Goal: Information Seeking & Learning: Learn about a topic

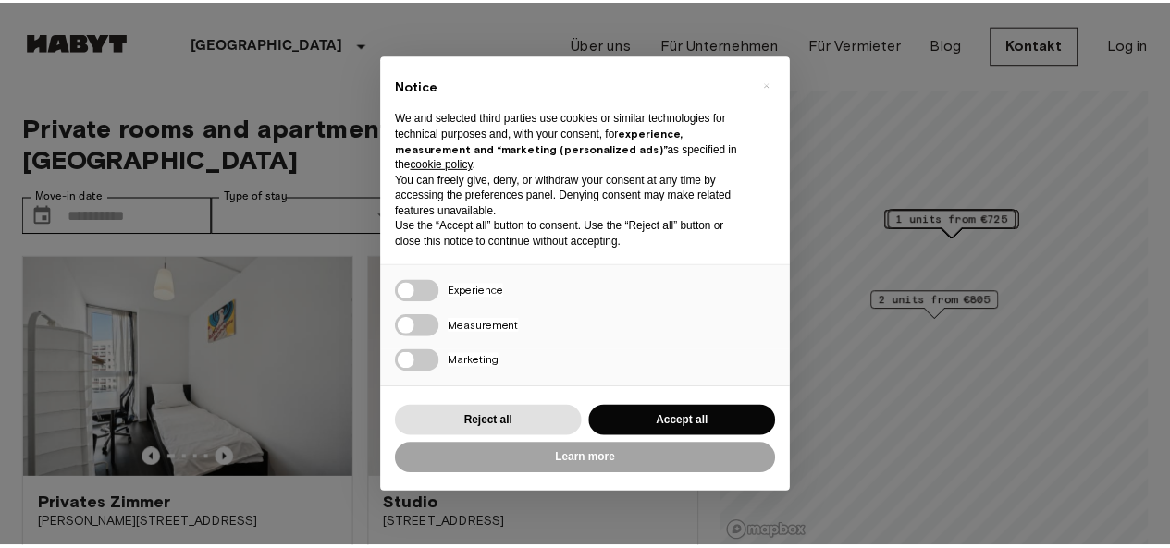
scroll to position [185, 0]
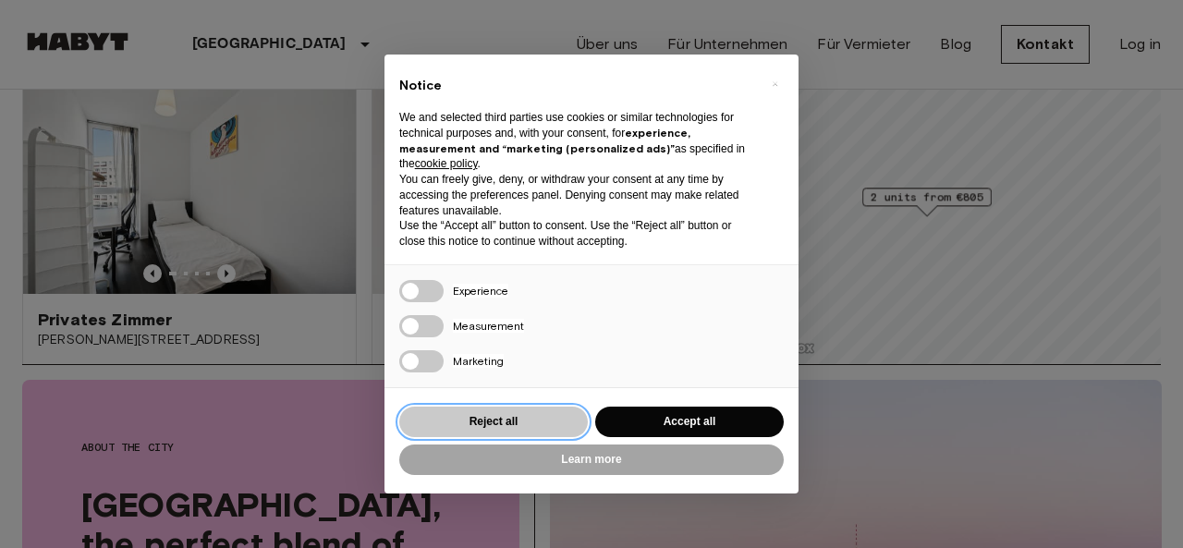
click at [486, 421] on button "Reject all" at bounding box center [493, 422] width 189 height 31
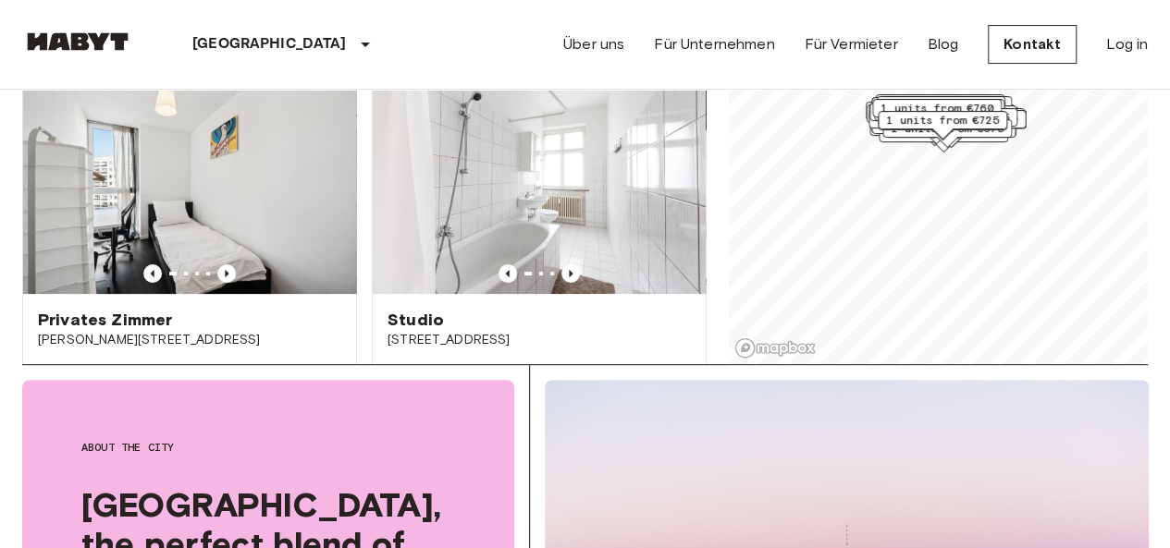
scroll to position [0, 0]
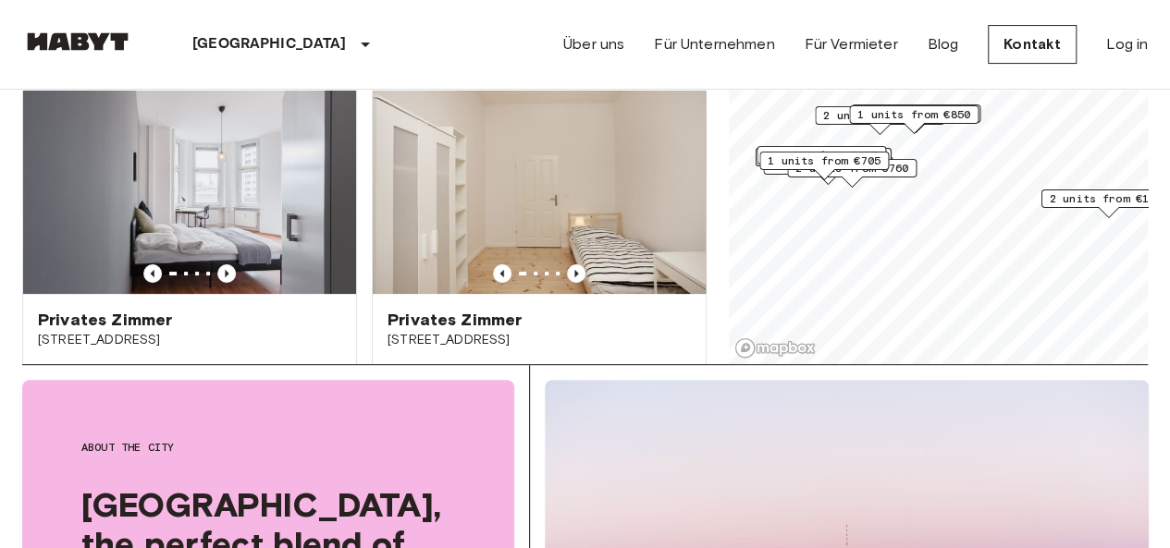
click at [841, 160] on span "1 units from €705" at bounding box center [823, 161] width 113 height 17
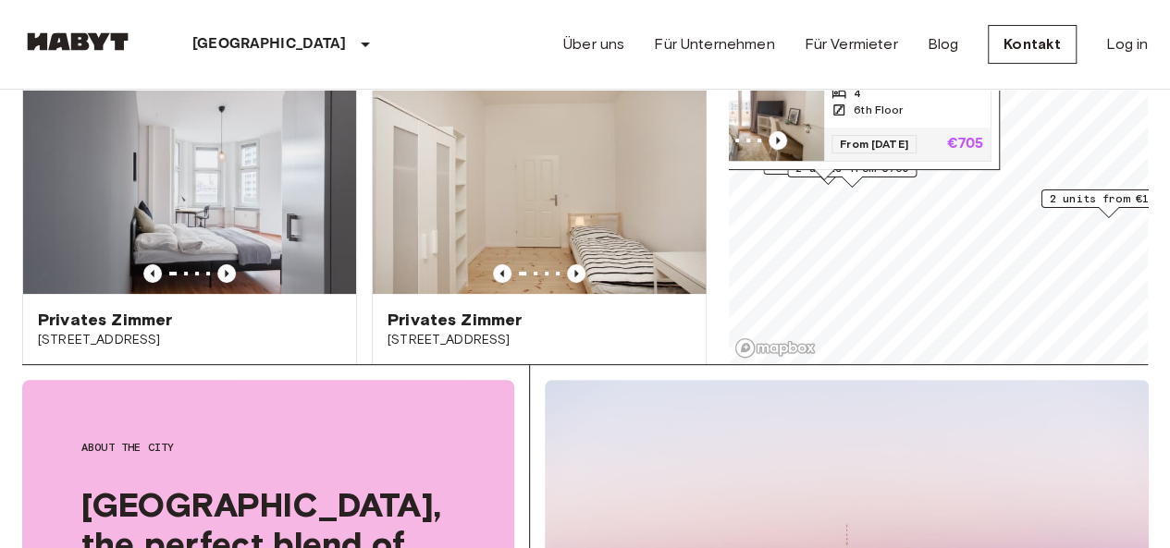
click at [808, 116] on img "Map marker" at bounding box center [740, 105] width 166 height 111
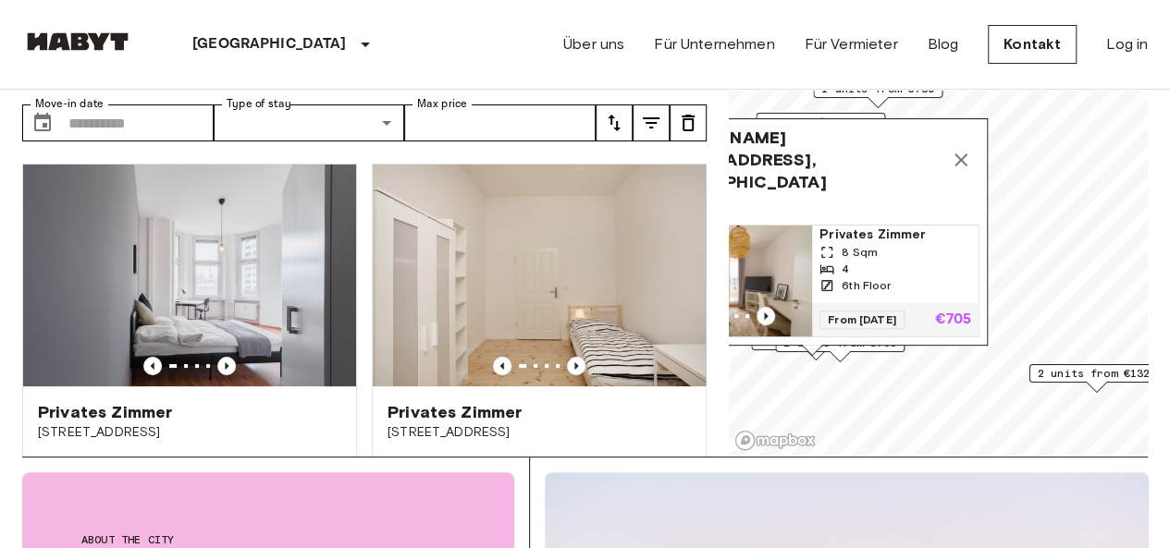
scroll to position [92, 0]
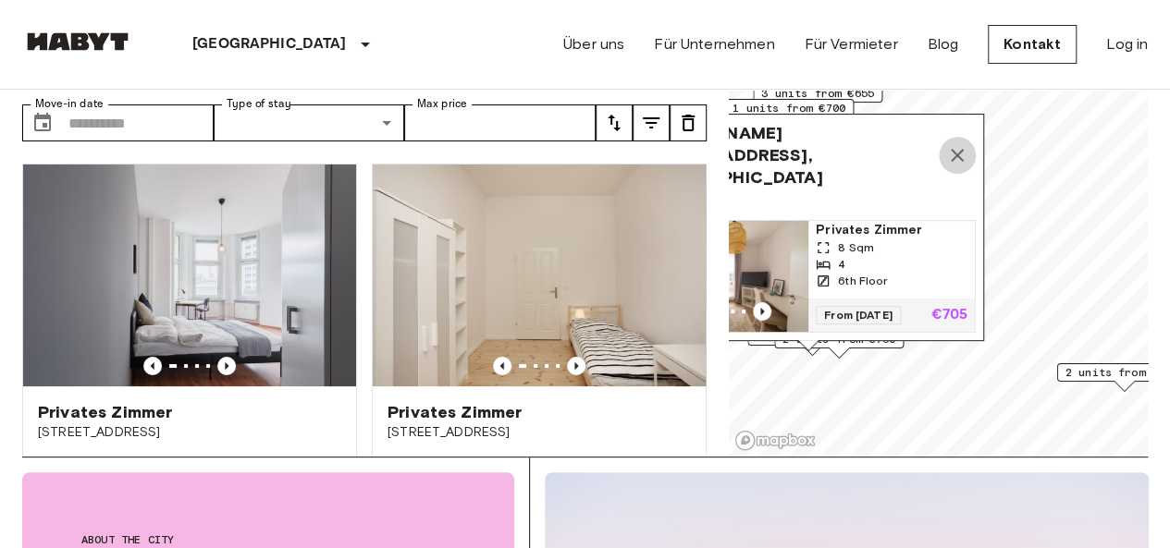
click at [962, 157] on icon "Map marker" at bounding box center [956, 155] width 13 height 13
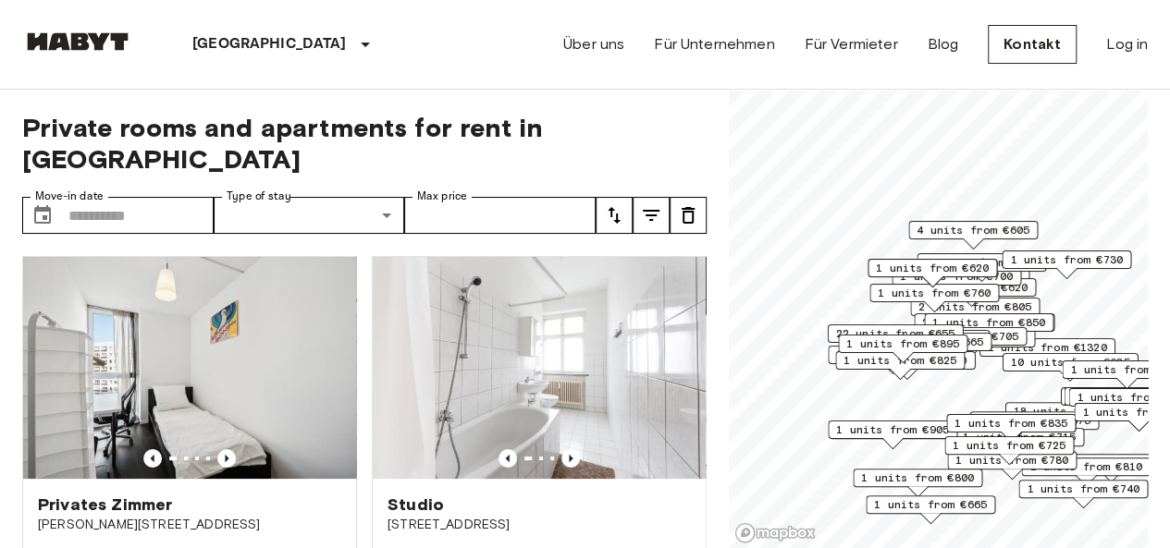
scroll to position [92, 0]
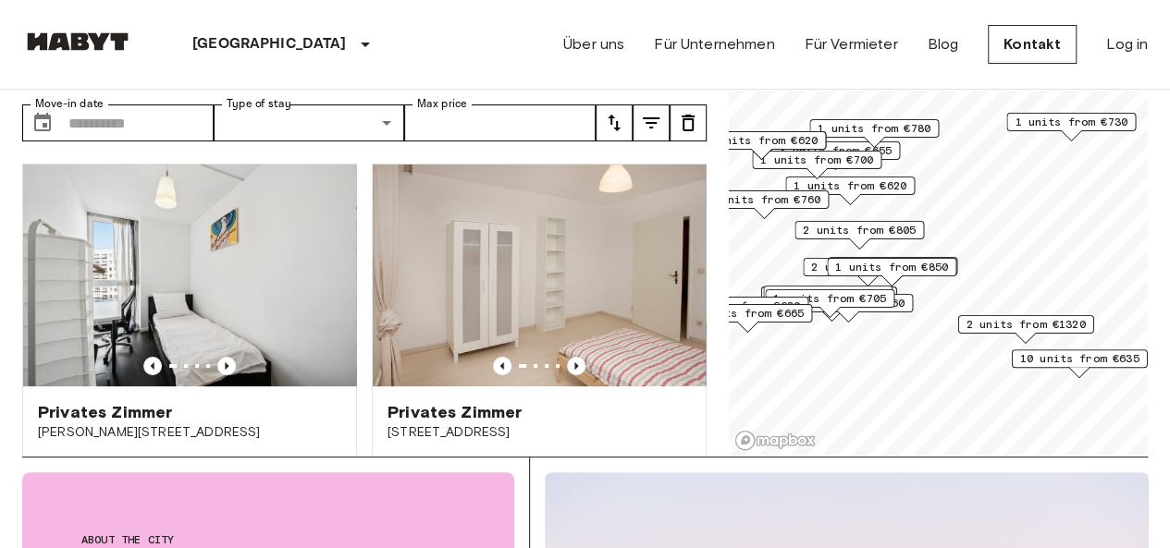
click at [931, 274] on span "1 units from €850" at bounding box center [891, 267] width 113 height 17
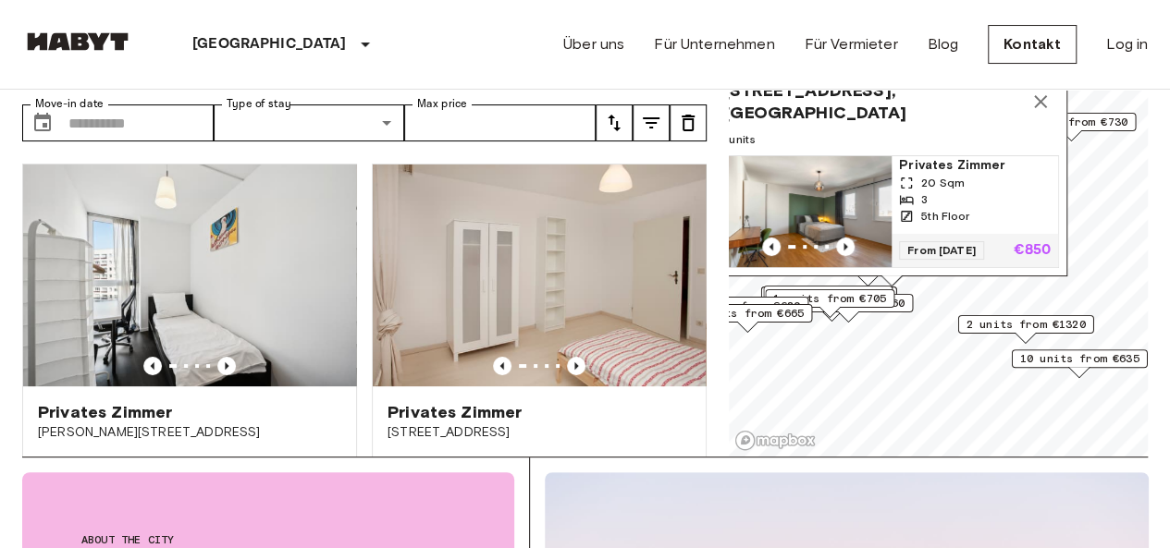
click at [838, 197] on img "Map marker" at bounding box center [808, 211] width 166 height 111
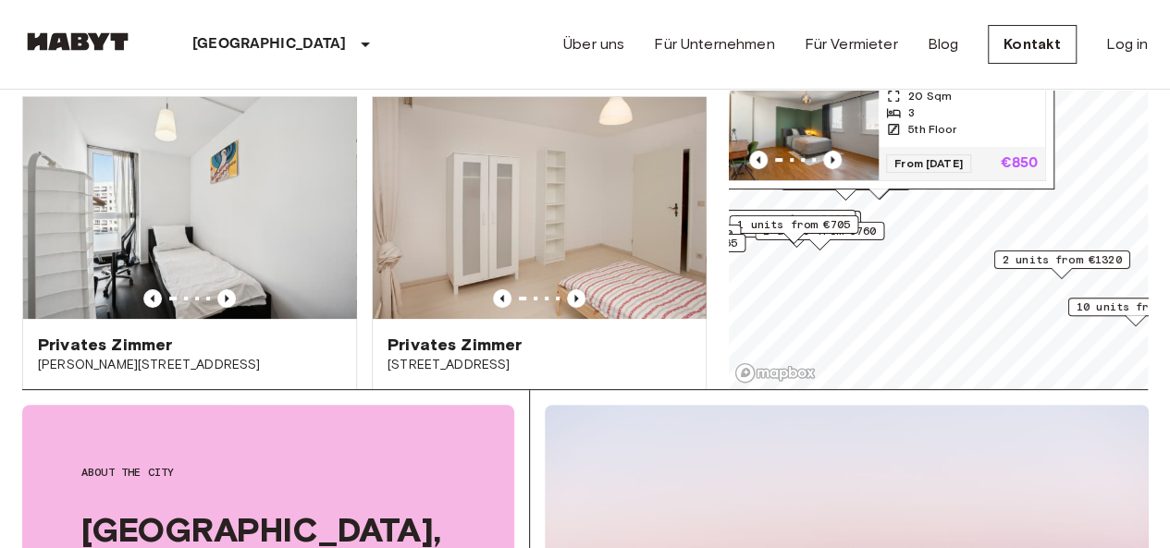
scroll to position [185, 0]
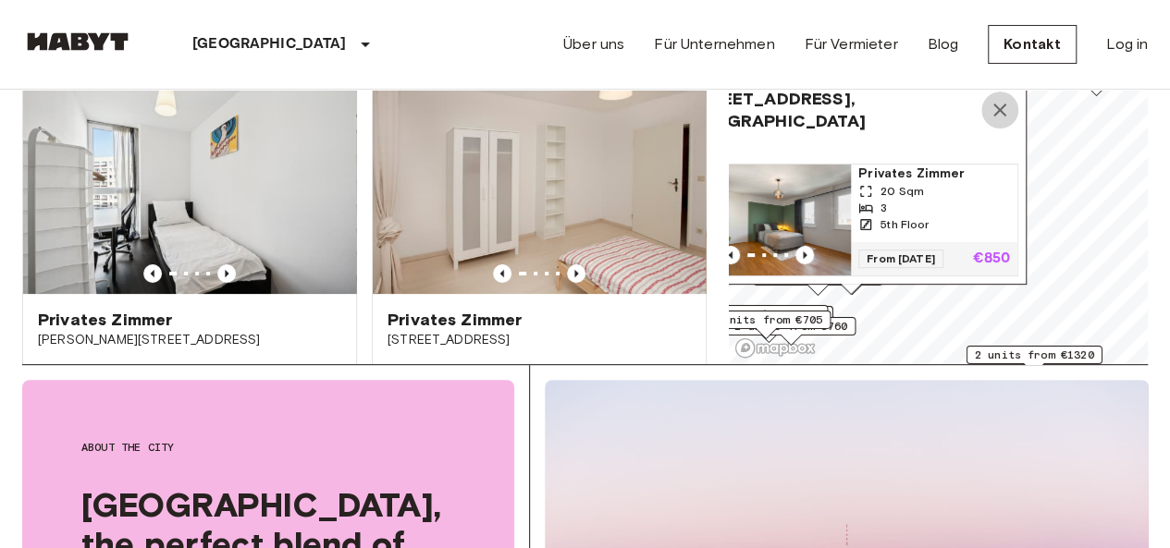
click at [997, 104] on icon "Map marker" at bounding box center [999, 110] width 13 height 13
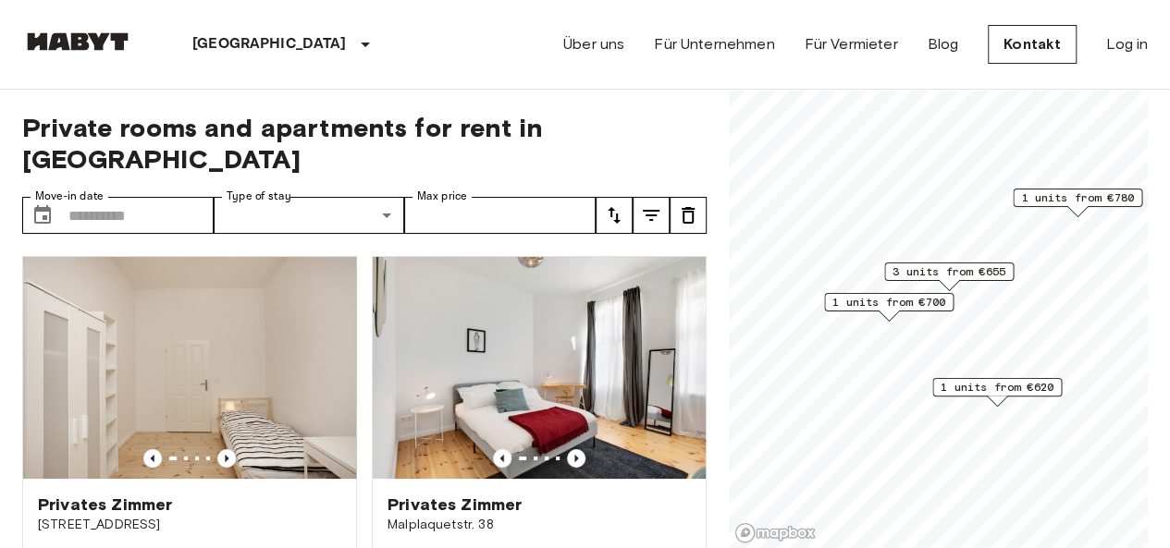
click at [904, 302] on span "1 units from €700" at bounding box center [888, 302] width 113 height 17
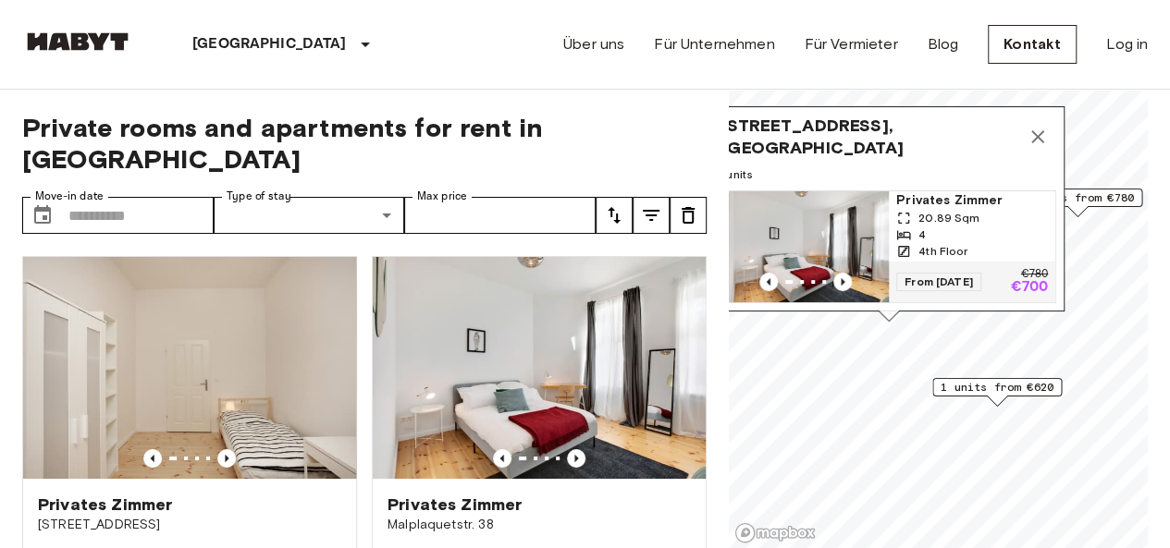
click at [825, 237] on img "Map marker" at bounding box center [805, 246] width 166 height 111
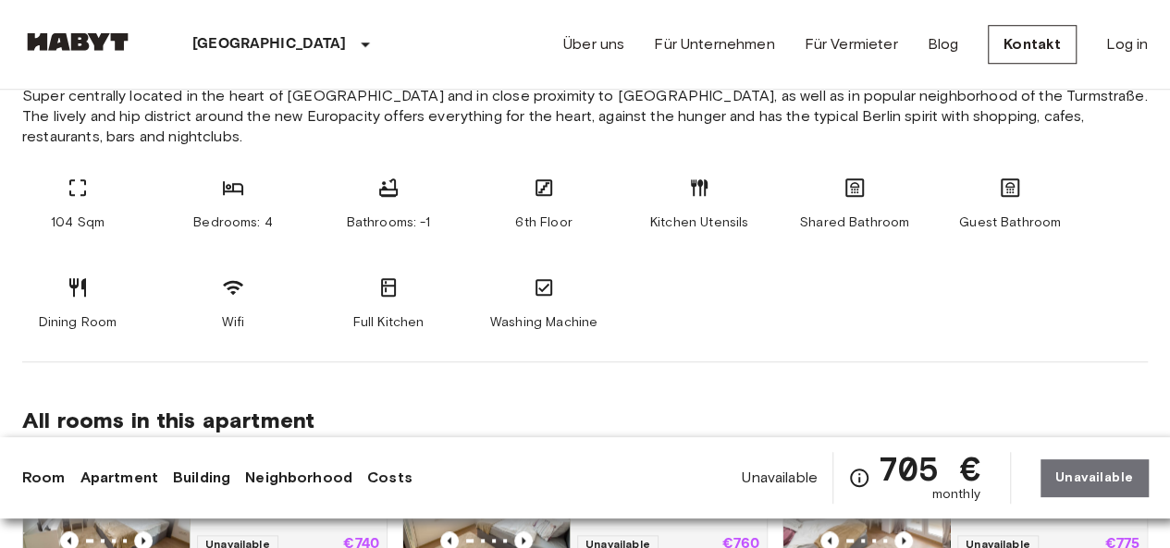
scroll to position [740, 0]
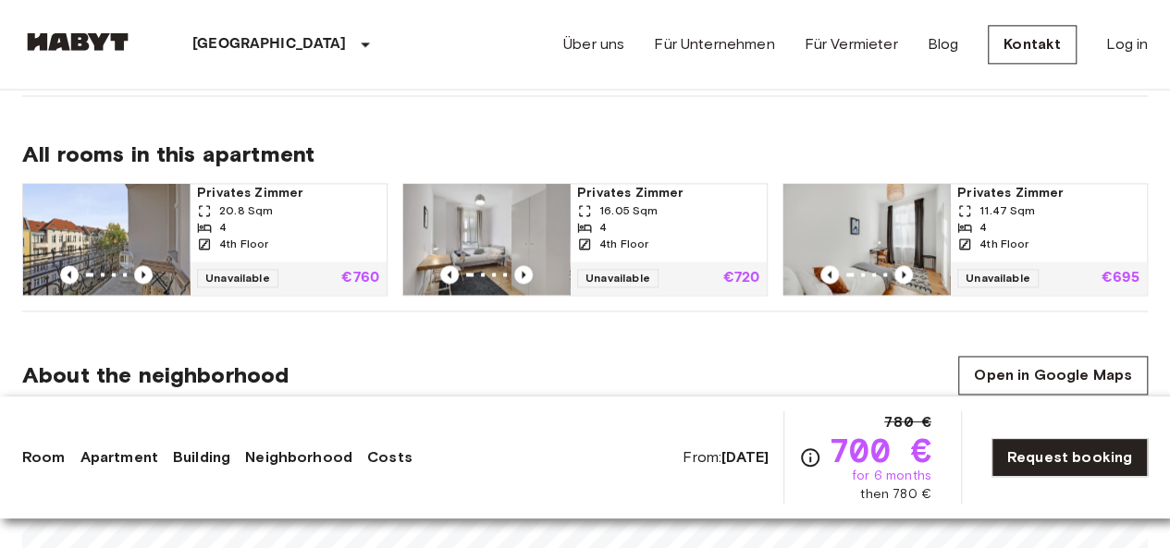
scroll to position [1294, 0]
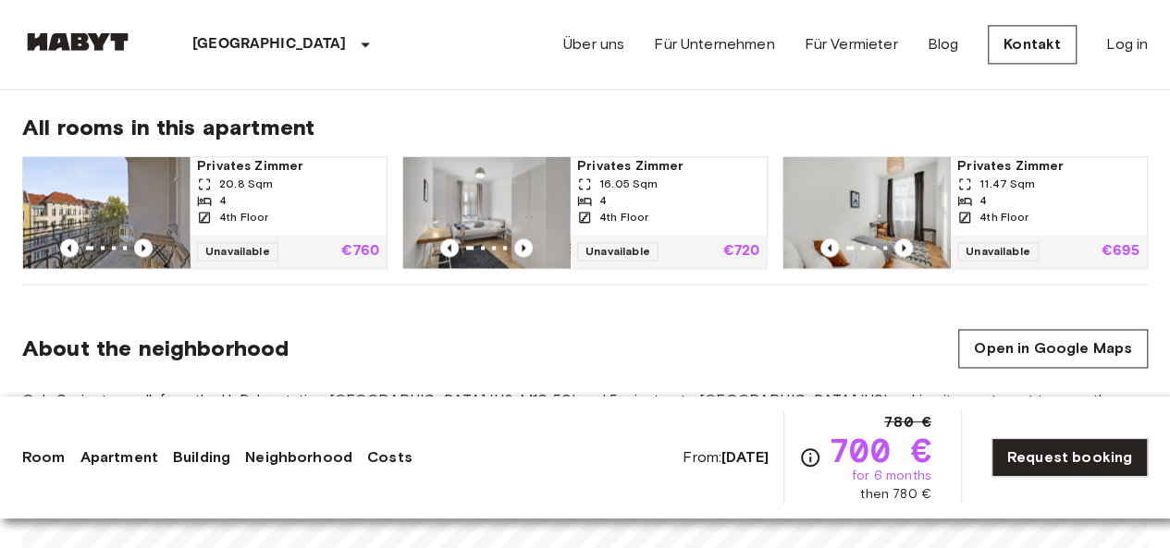
click at [133, 191] on img at bounding box center [106, 212] width 166 height 111
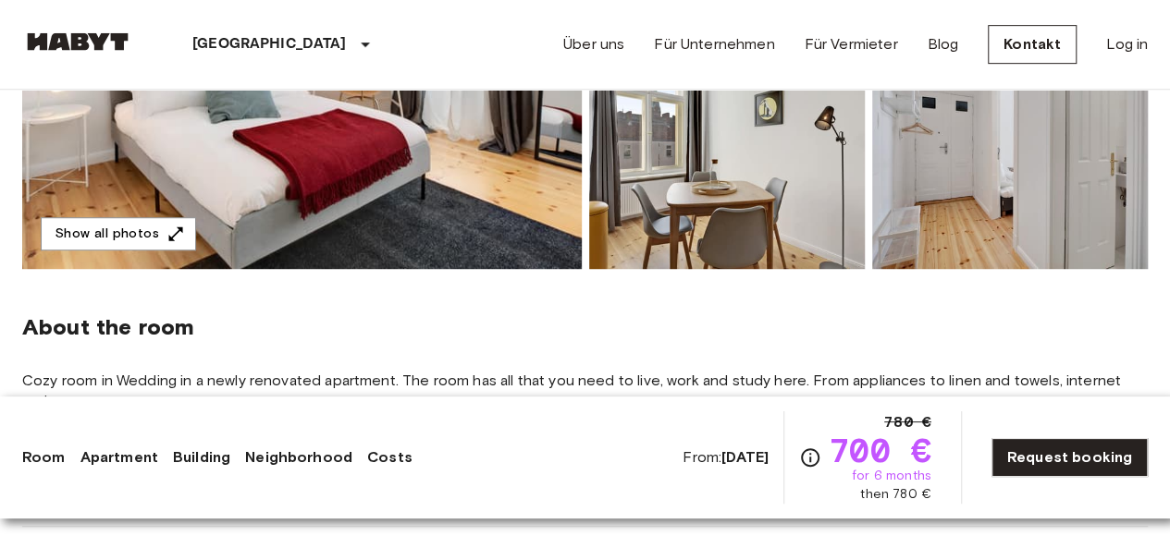
scroll to position [370, 0]
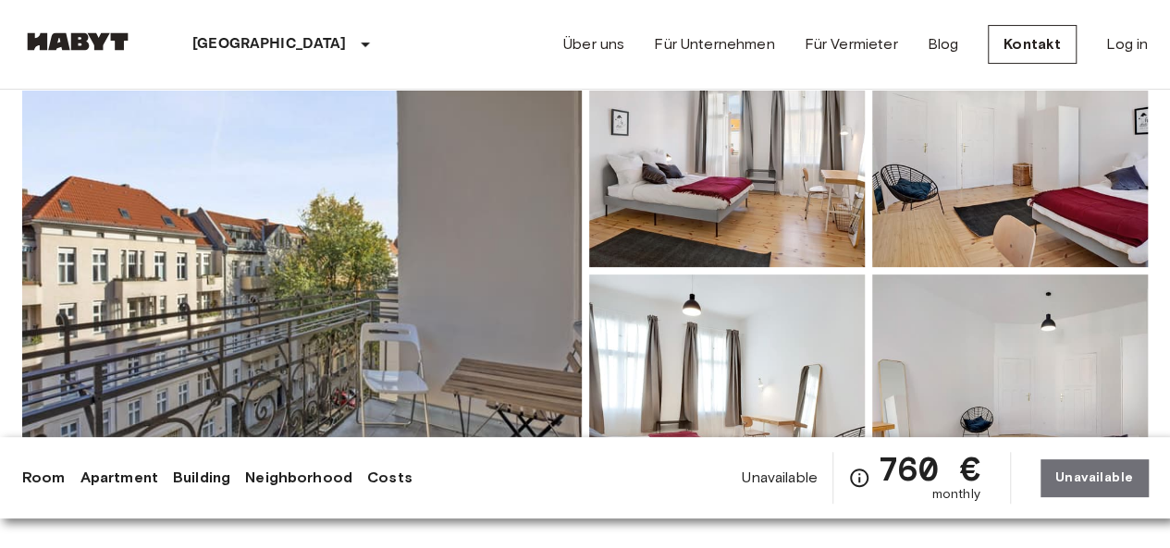
scroll to position [185, 0]
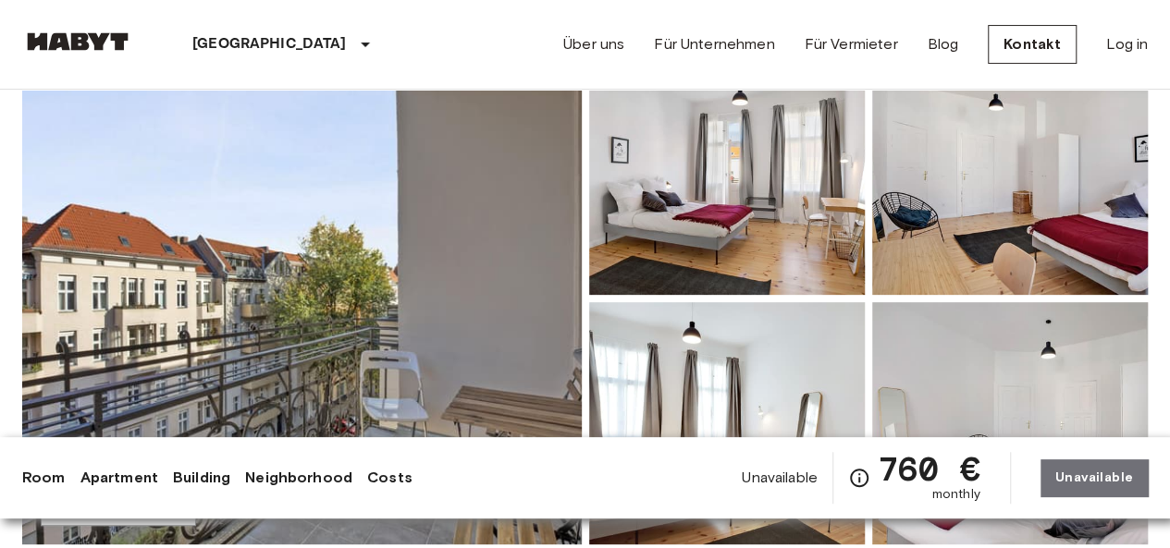
click at [429, 217] on img at bounding box center [301, 299] width 559 height 492
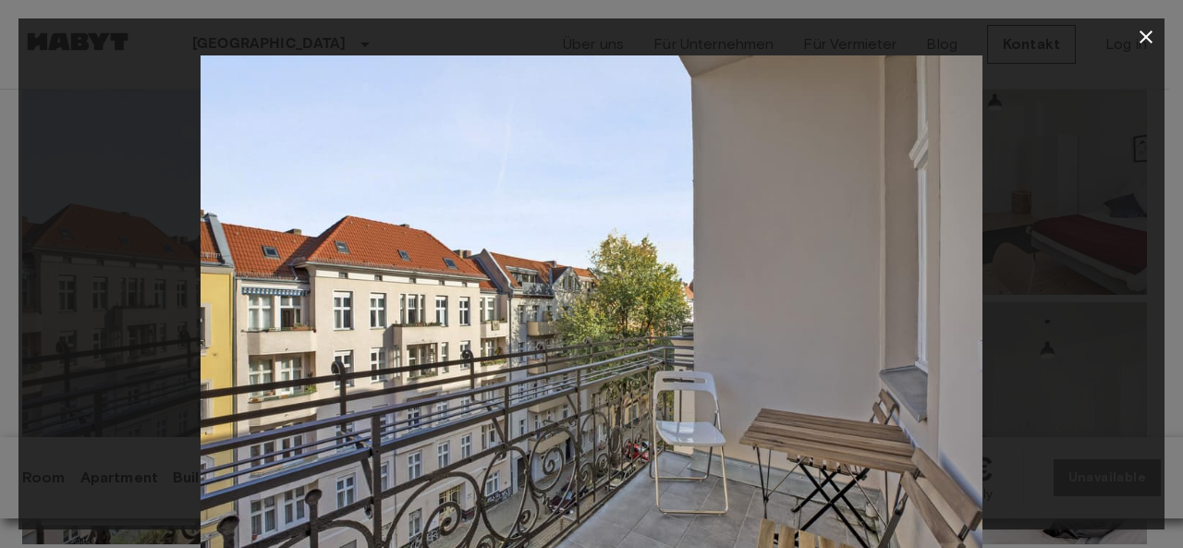
click at [975, 300] on img at bounding box center [592, 315] width 782 height 521
click at [871, 300] on img at bounding box center [592, 315] width 782 height 521
click at [1143, 32] on icon "button" at bounding box center [1146, 37] width 13 height 13
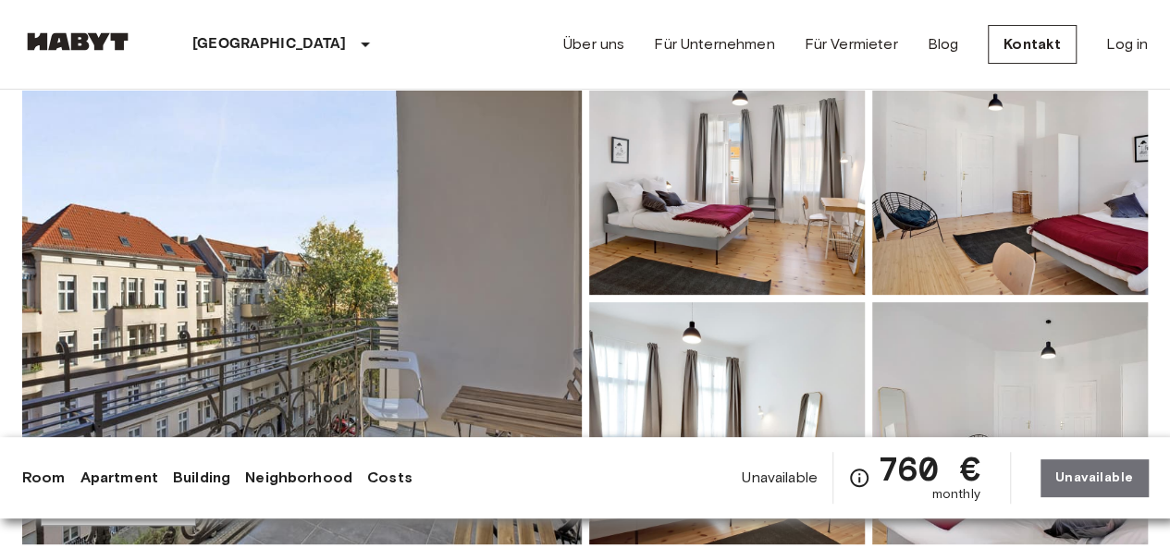
click at [717, 221] on img at bounding box center [727, 174] width 276 height 242
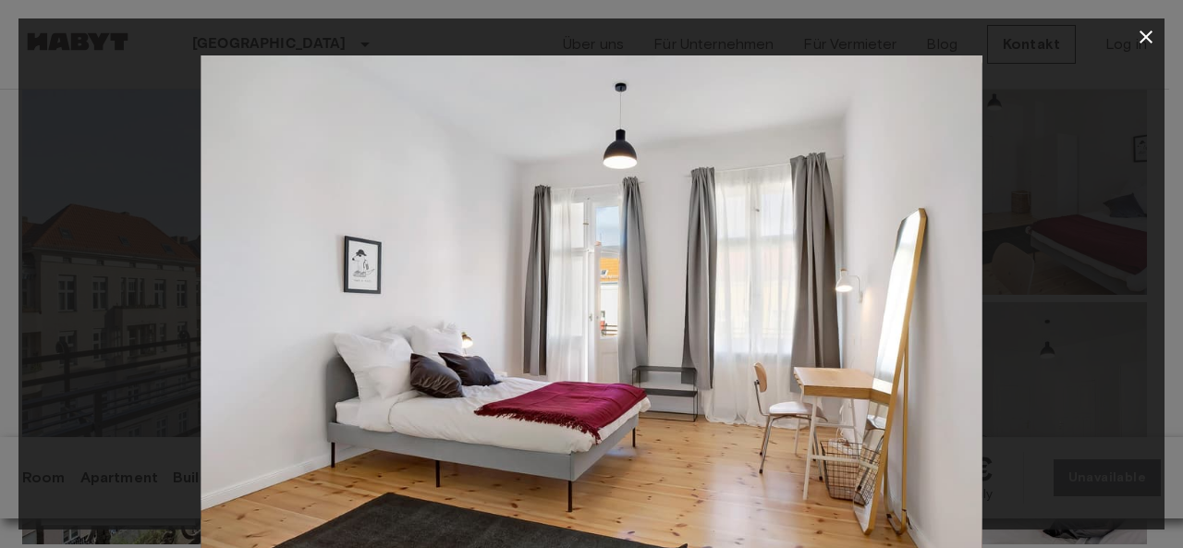
click at [1058, 307] on div at bounding box center [591, 315] width 1146 height 521
click at [1150, 42] on icon "button" at bounding box center [1146, 37] width 13 height 13
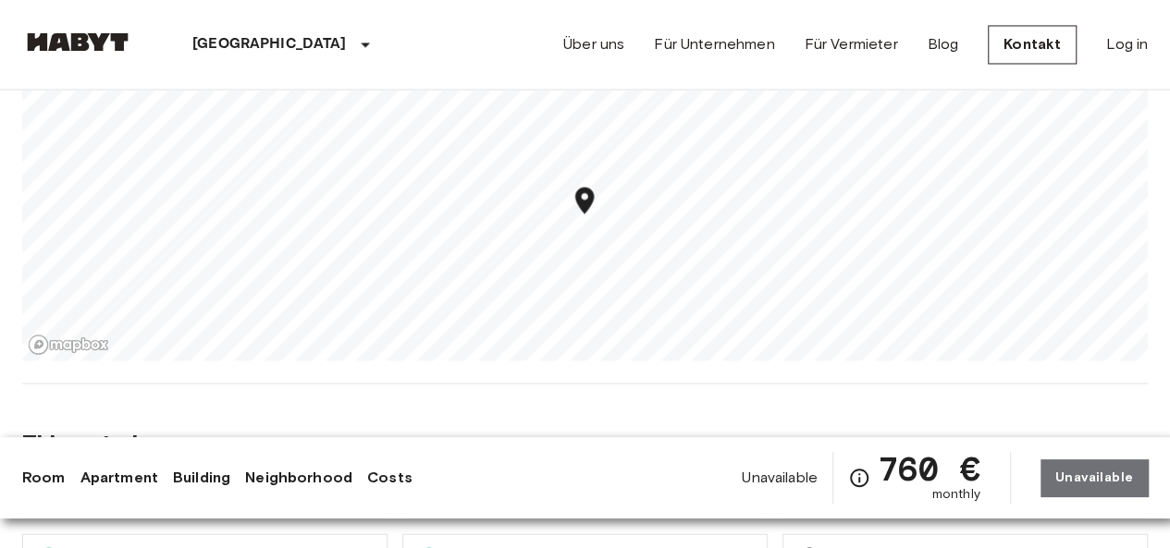
scroll to position [1664, 0]
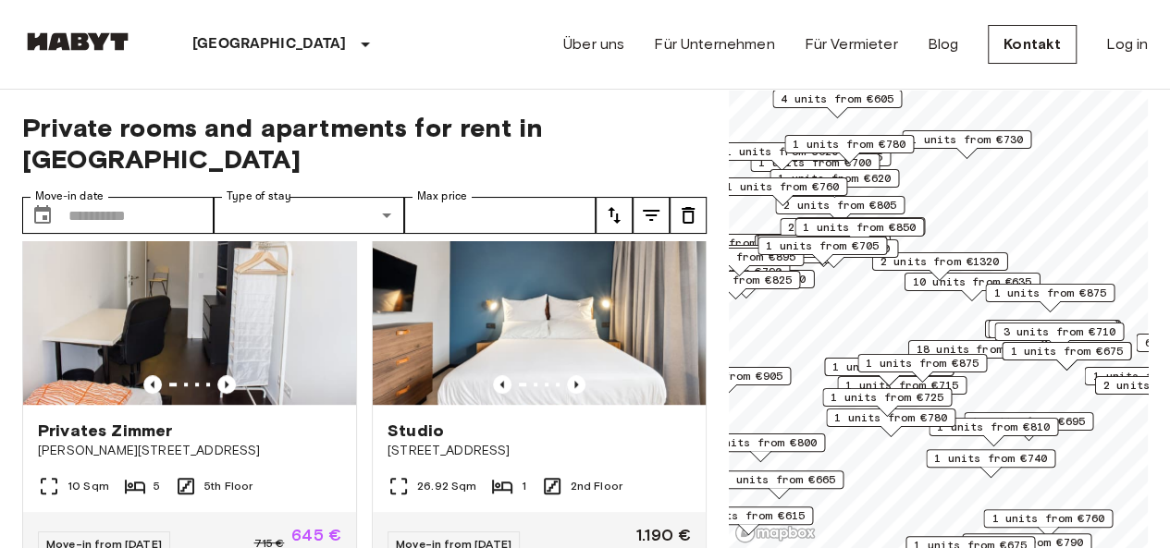
scroll to position [4253, 0]
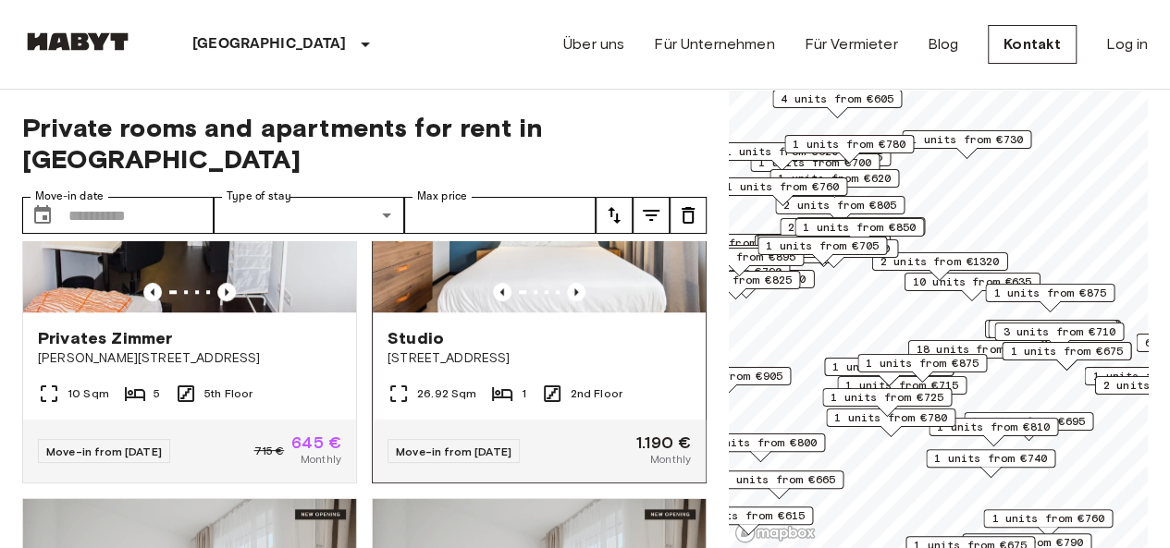
click at [519, 311] on img at bounding box center [539, 202] width 333 height 222
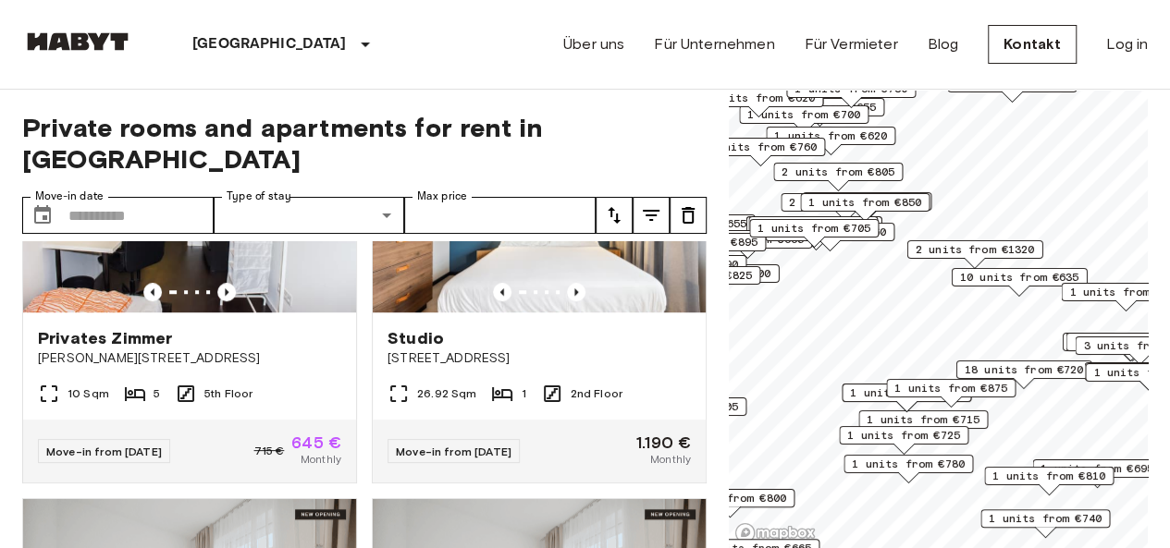
click at [817, 228] on span "1 units from €705" at bounding box center [813, 228] width 113 height 17
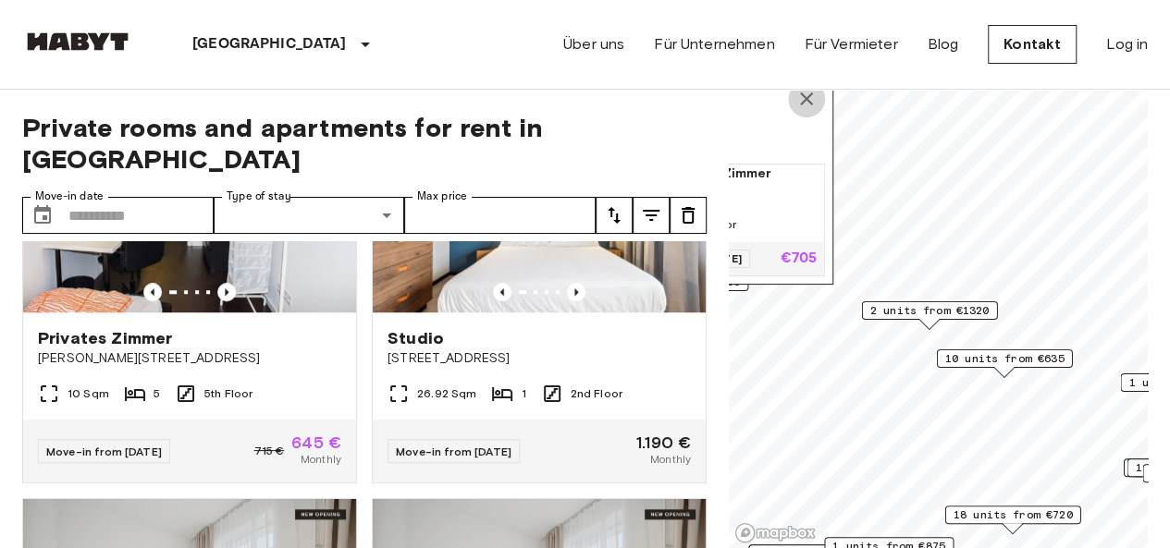
click at [805, 95] on icon "Map marker" at bounding box center [806, 98] width 13 height 13
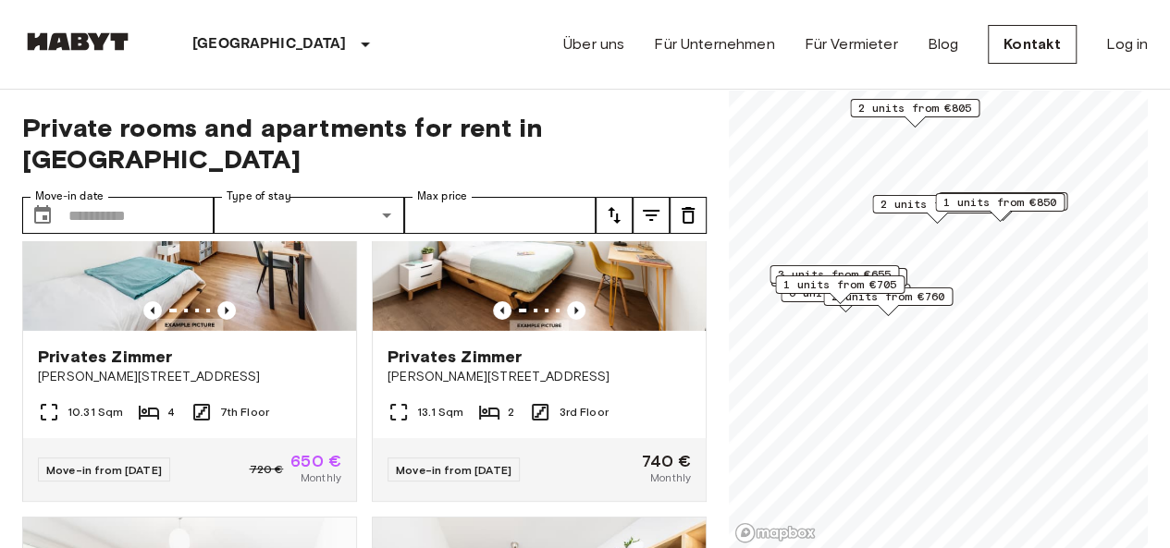
scroll to position [2999, 0]
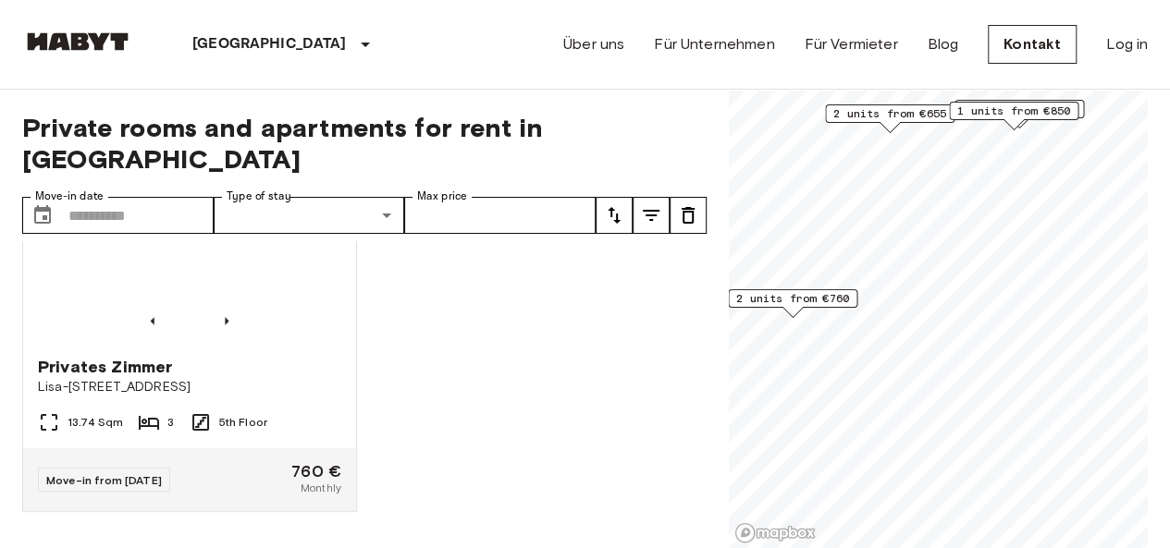
scroll to position [1383, 0]
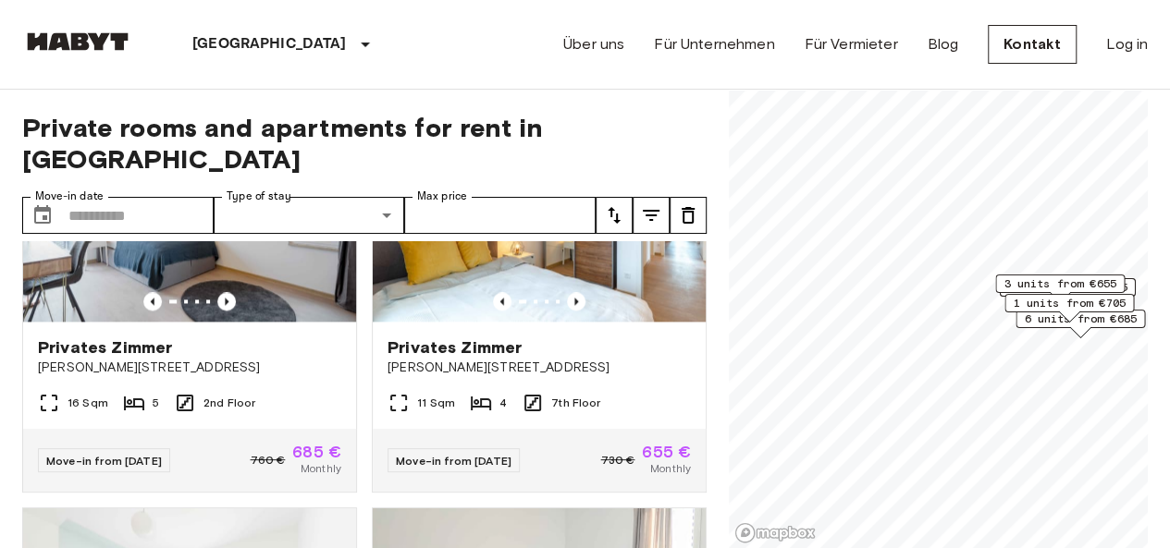
scroll to position [7234, 0]
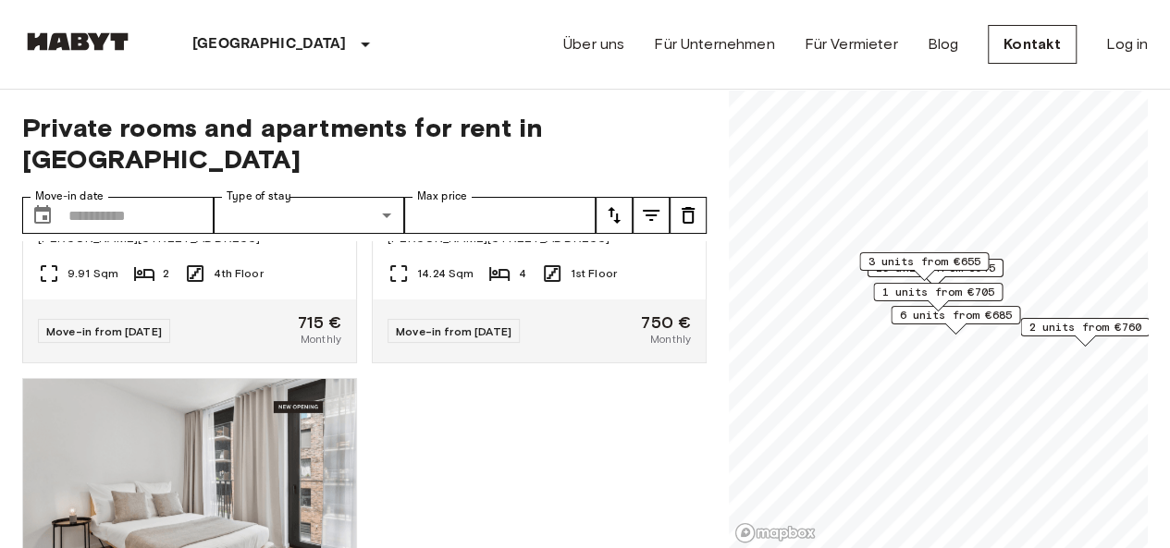
scroll to position [7652, 0]
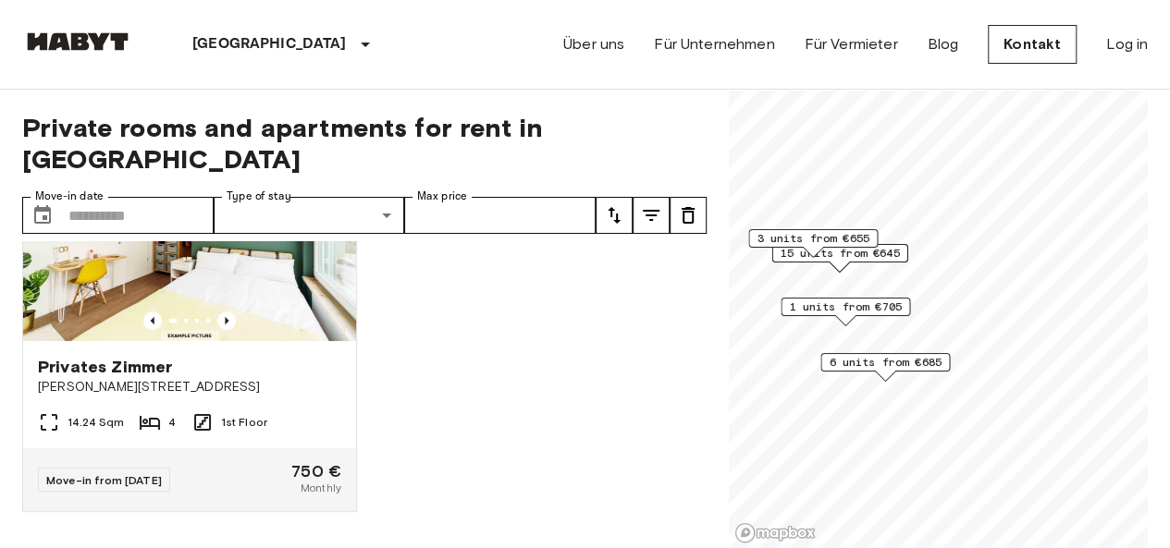
scroll to position [7234, 0]
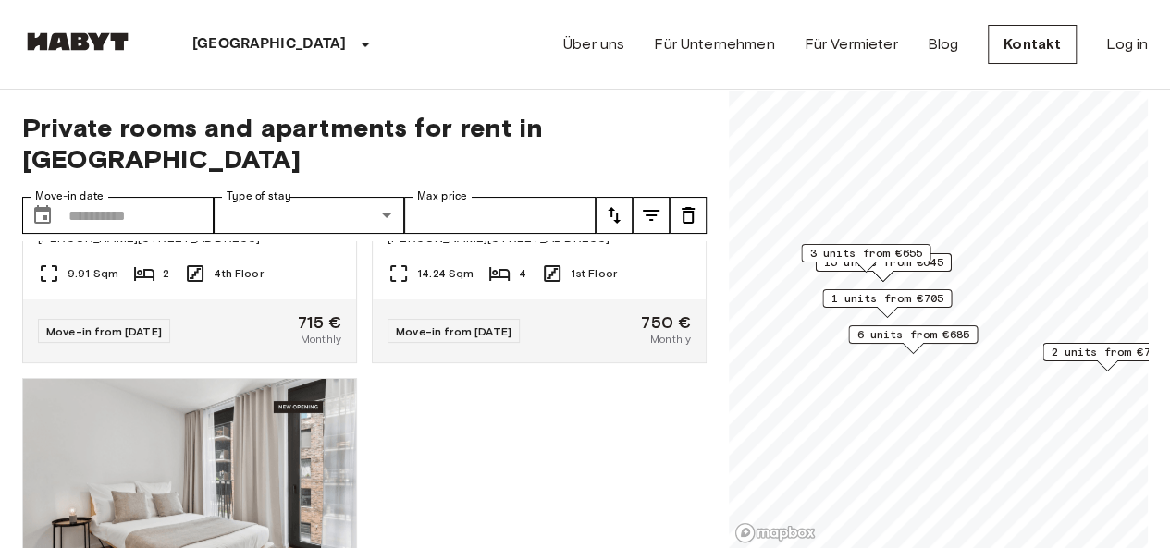
scroll to position [7652, 0]
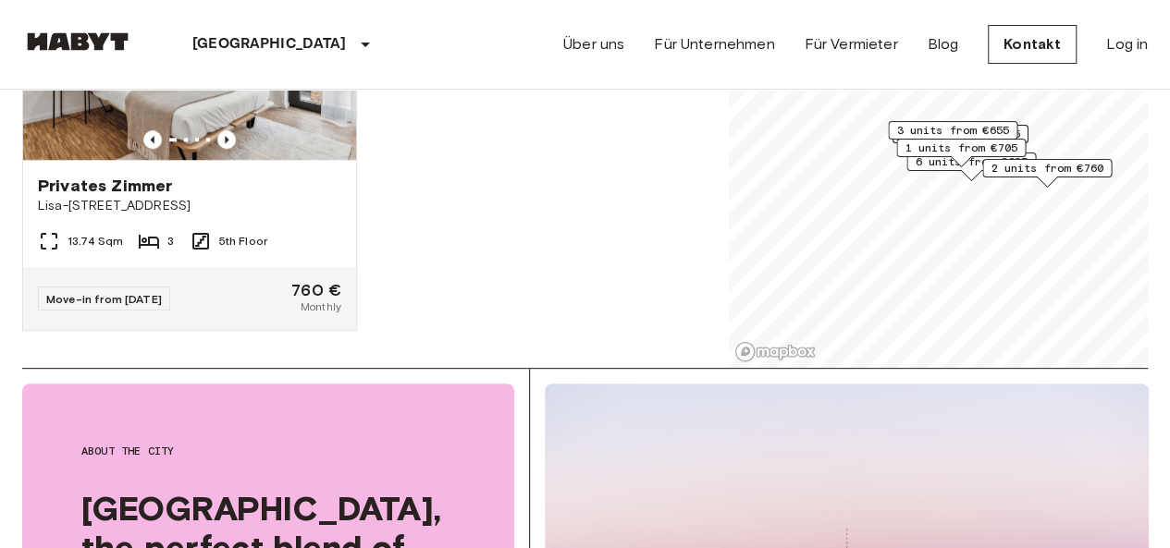
scroll to position [185, 0]
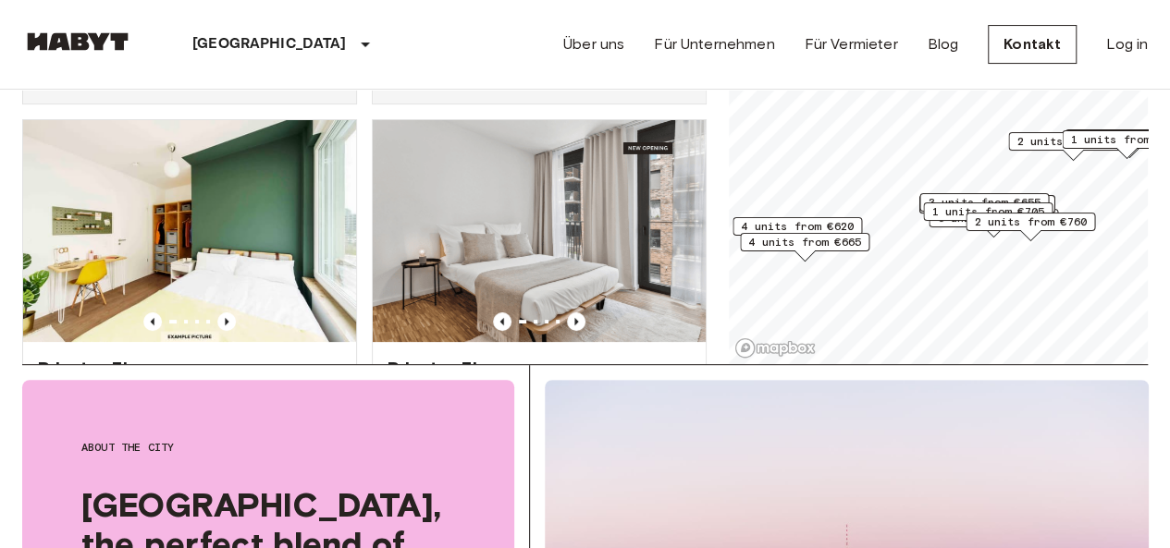
scroll to position [11413, 0]
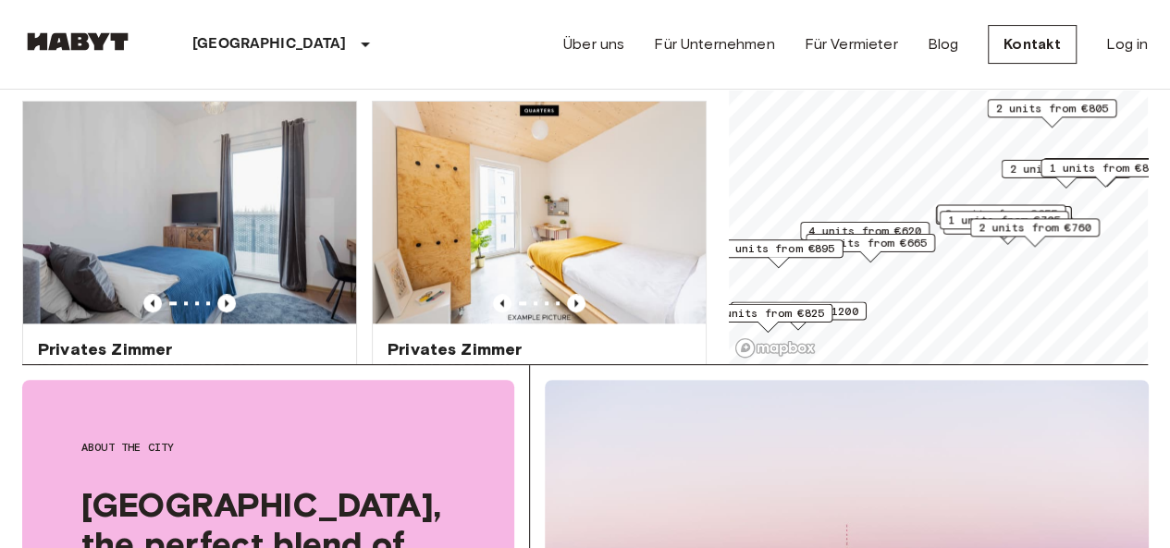
scroll to position [13920, 0]
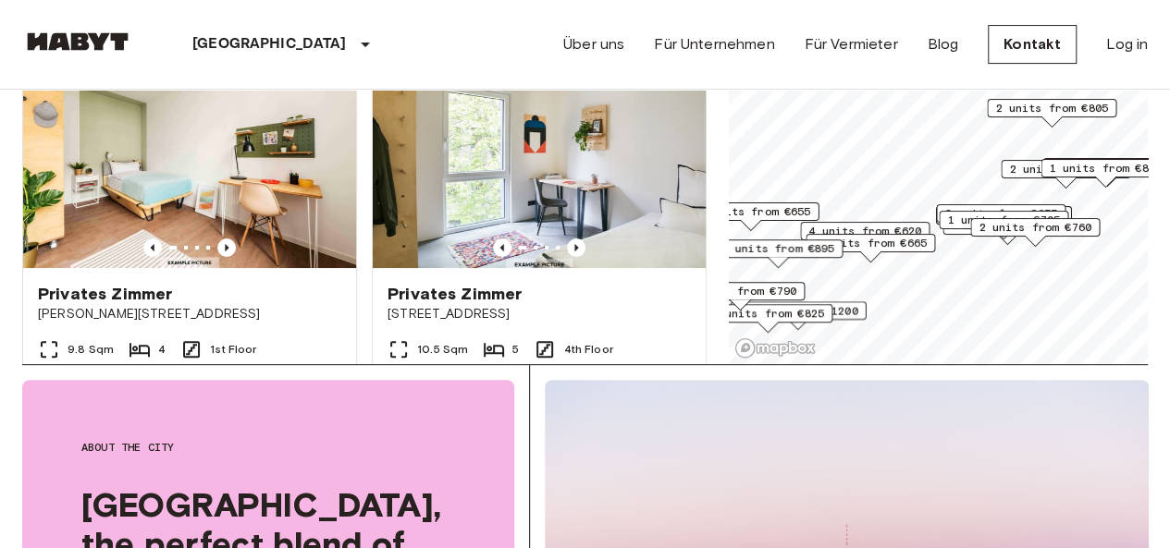
scroll to position [18935, 0]
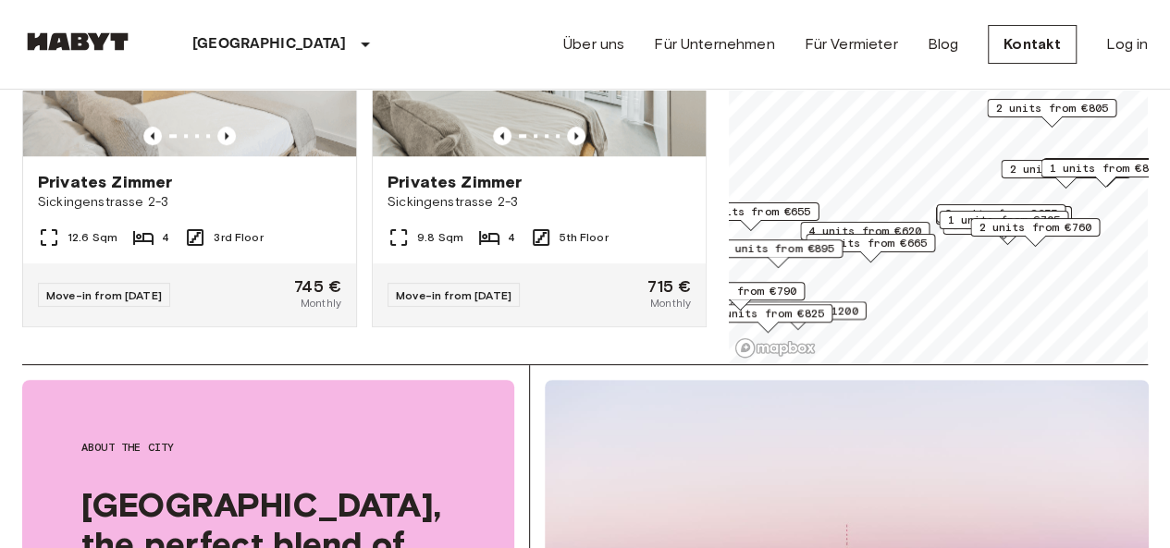
click at [899, 247] on span "4 units from €665" at bounding box center [870, 243] width 113 height 17
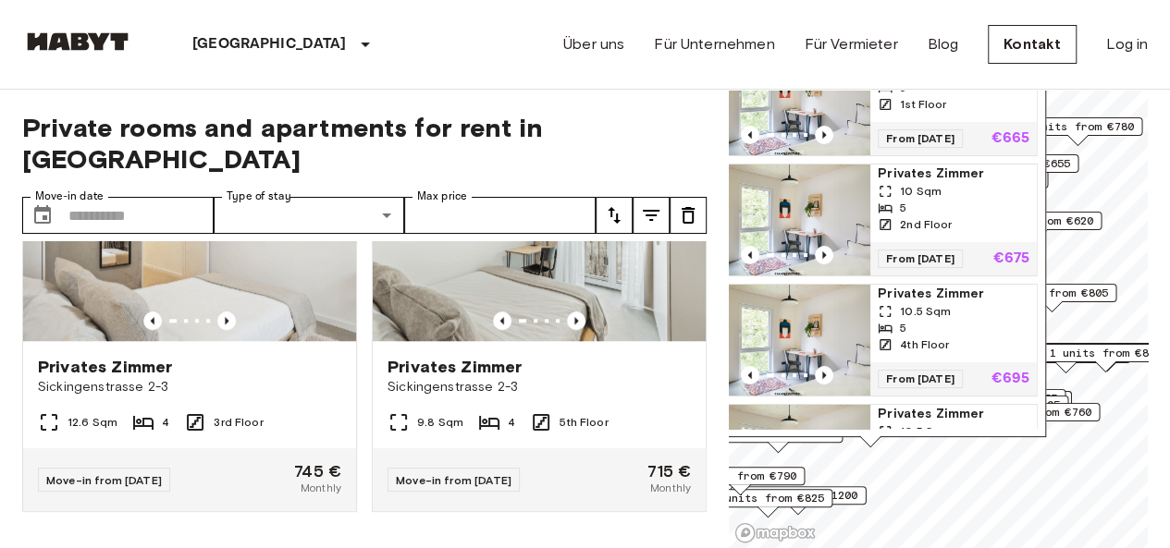
scroll to position [0, 0]
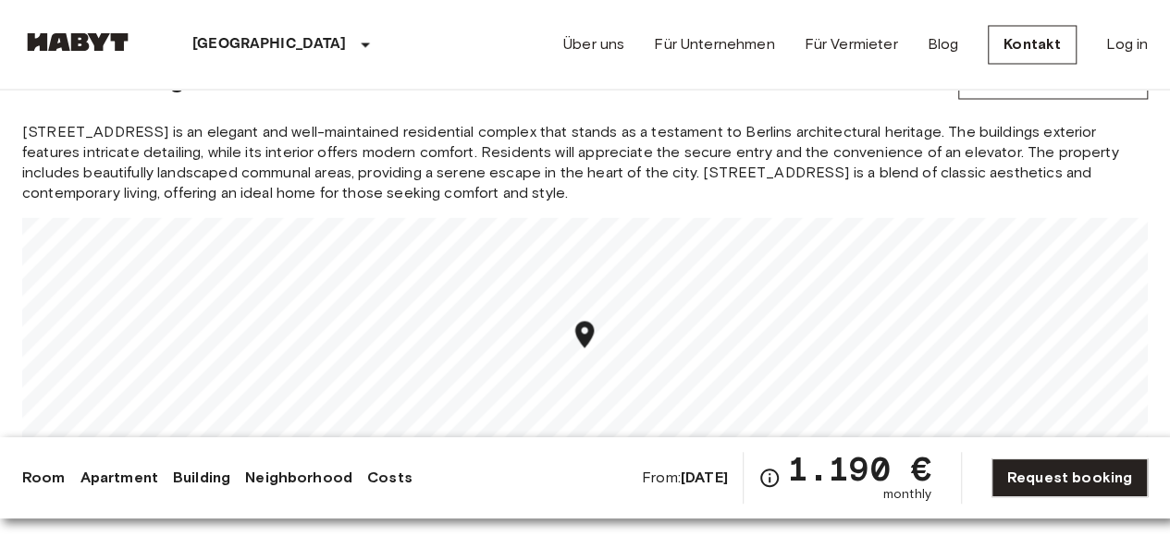
scroll to position [1757, 0]
